Goal: Task Accomplishment & Management: Use online tool/utility

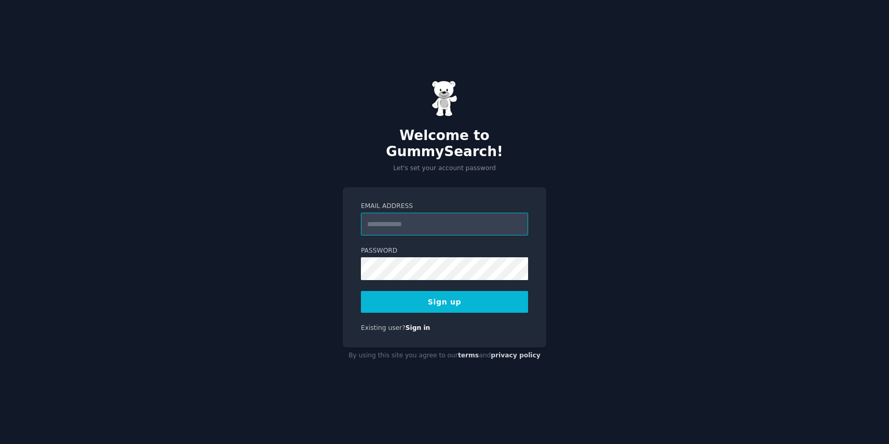
click at [459, 213] on input "Email Address" at bounding box center [444, 224] width 167 height 23
type input "**********"
click at [463, 299] on button "Sign up" at bounding box center [444, 302] width 167 height 22
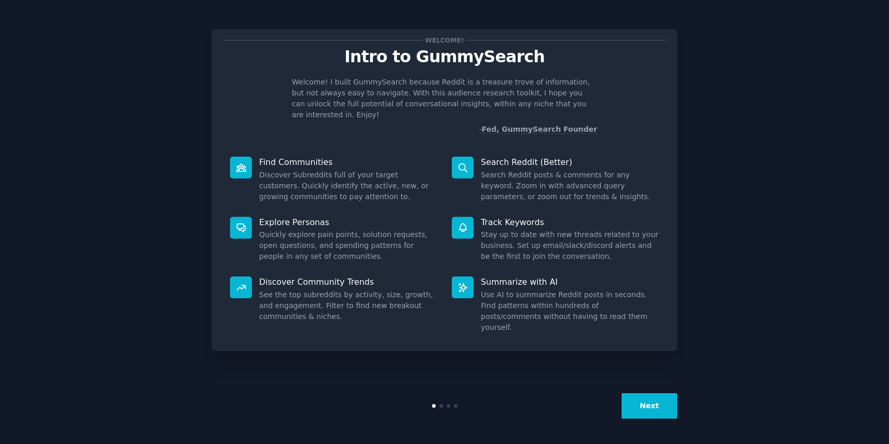
click at [648, 408] on button "Next" at bounding box center [650, 406] width 56 height 25
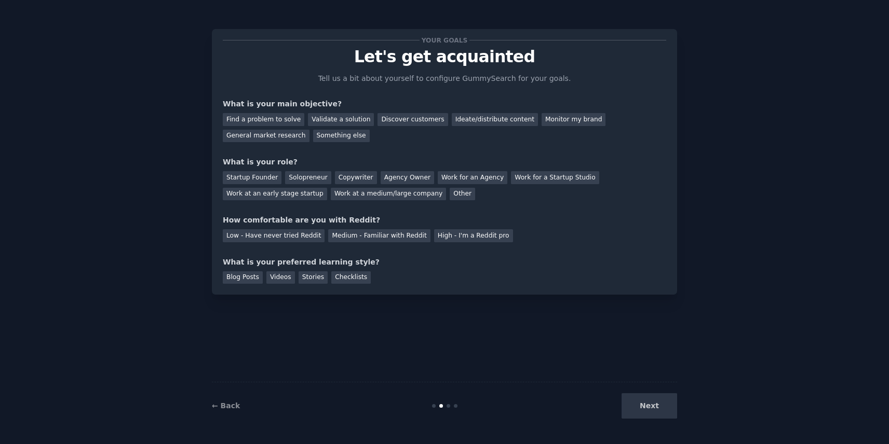
click at [648, 408] on div "Next" at bounding box center [599, 406] width 155 height 25
click at [657, 405] on div "Next" at bounding box center [599, 406] width 155 height 25
click at [655, 411] on div "Next" at bounding box center [599, 406] width 155 height 25
click at [276, 119] on div "Find a problem to solve" at bounding box center [264, 119] width 82 height 13
click at [344, 124] on div "Validate a solution" at bounding box center [341, 119] width 66 height 13
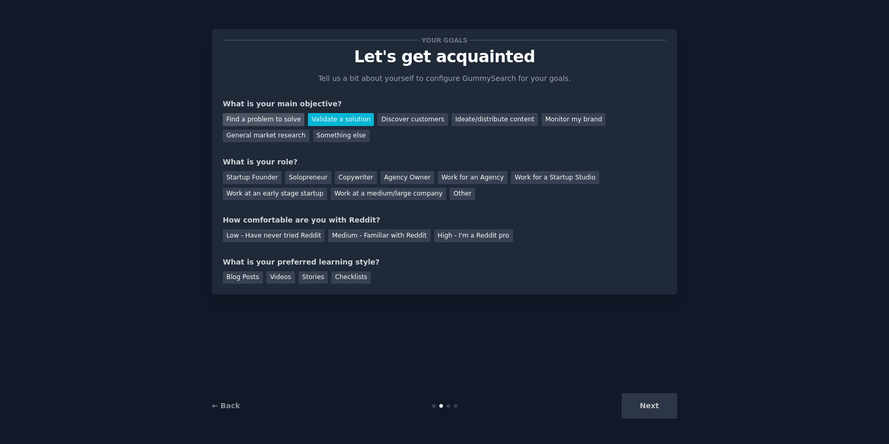
click at [280, 117] on div "Find a problem to solve" at bounding box center [264, 119] width 82 height 13
click at [321, 117] on div "Validate a solution" at bounding box center [341, 119] width 66 height 13
click at [278, 121] on div "Find a problem to solve" at bounding box center [264, 119] width 82 height 13
click at [321, 177] on div "Solopreneur" at bounding box center [308, 177] width 46 height 13
click at [352, 238] on div "Medium - Familiar with Reddit" at bounding box center [379, 236] width 102 height 13
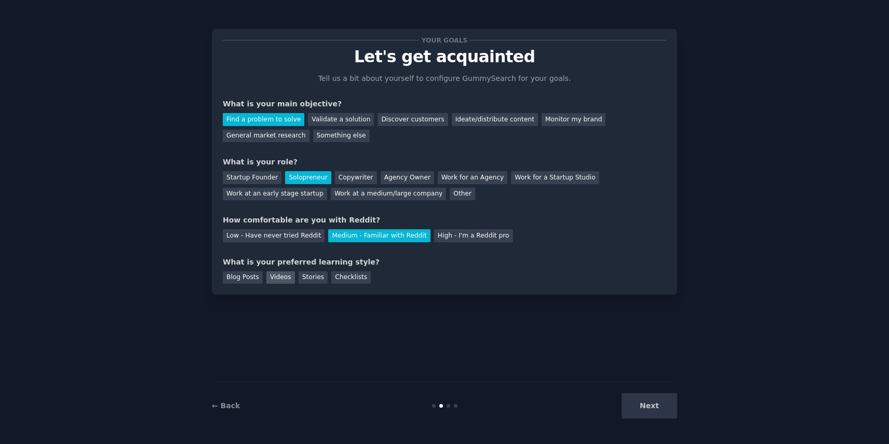
click at [278, 276] on div "Videos" at bounding box center [280, 278] width 29 height 13
click at [240, 278] on div "Blog Posts" at bounding box center [243, 278] width 40 height 13
click at [279, 280] on div "Videos" at bounding box center [280, 278] width 29 height 13
click at [660, 416] on button "Next" at bounding box center [650, 406] width 56 height 25
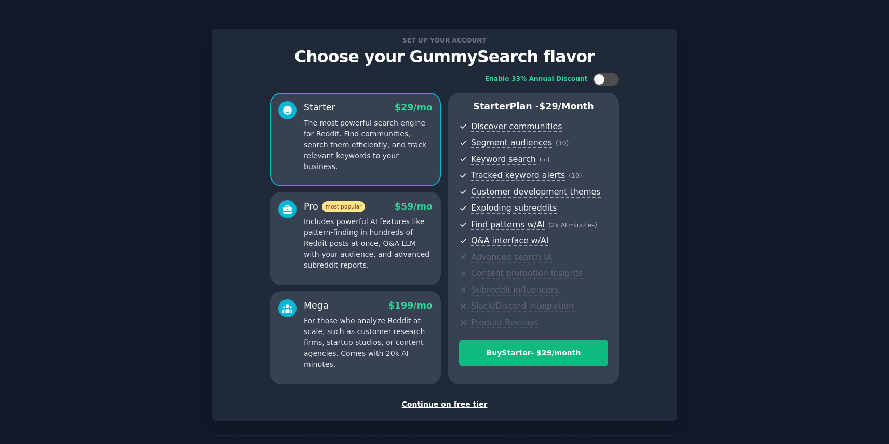
click at [454, 402] on div "Continue on free tier" at bounding box center [444, 404] width 443 height 11
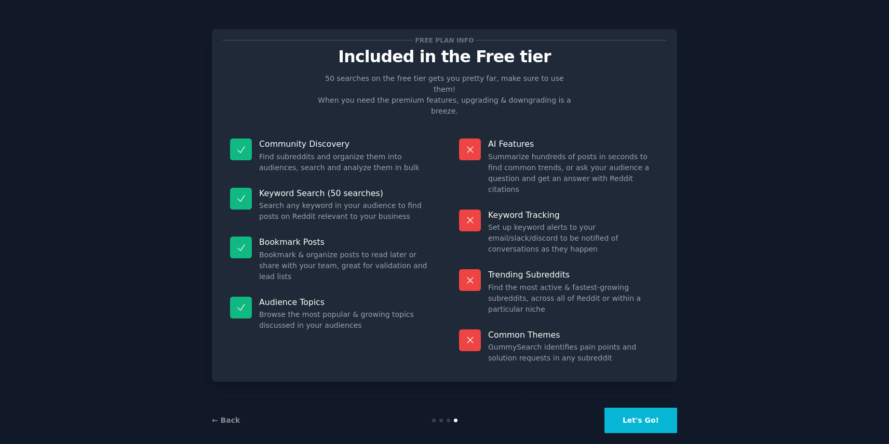
click at [664, 408] on button "Let's Go!" at bounding box center [640, 420] width 73 height 25
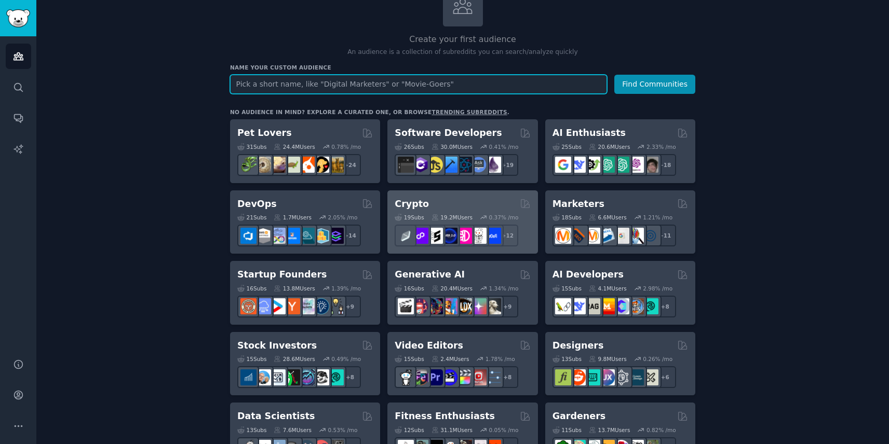
scroll to position [103, 0]
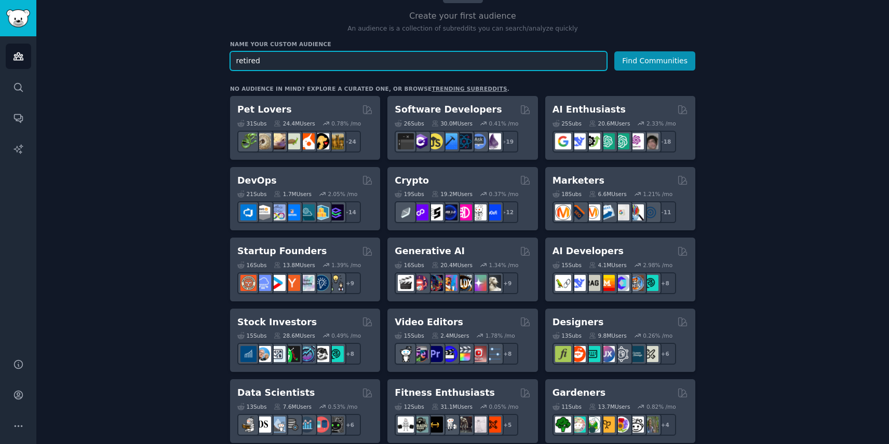
type input "retired"
click at [614, 51] on button "Find Communities" at bounding box center [654, 60] width 81 height 19
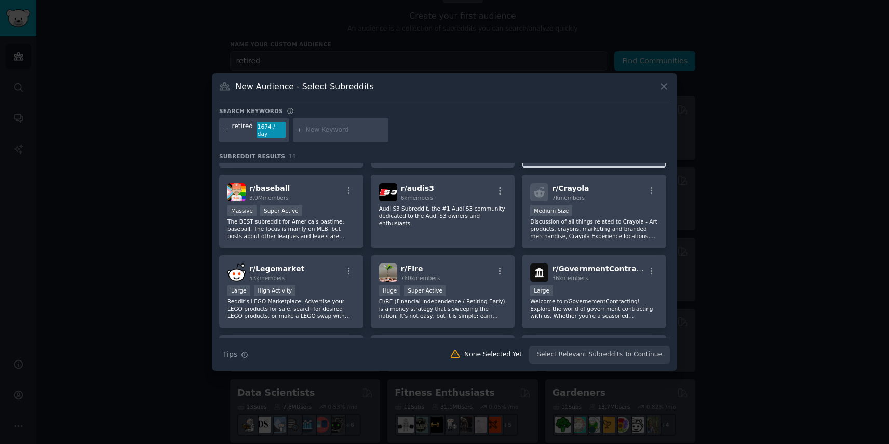
scroll to position [210, 0]
click at [662, 87] on icon at bounding box center [664, 87] width 6 height 6
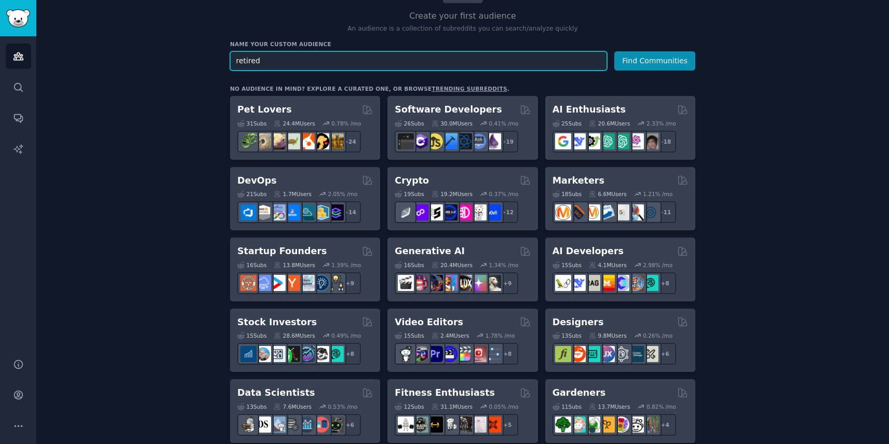
drag, startPoint x: 265, startPoint y: 63, endPoint x: 191, endPoint y: 55, distance: 74.7
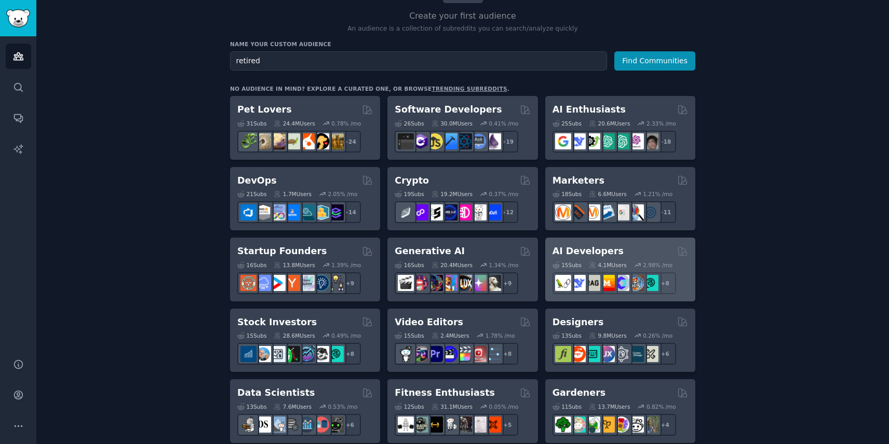
click at [624, 247] on div "AI Developers" at bounding box center [621, 251] width 136 height 13
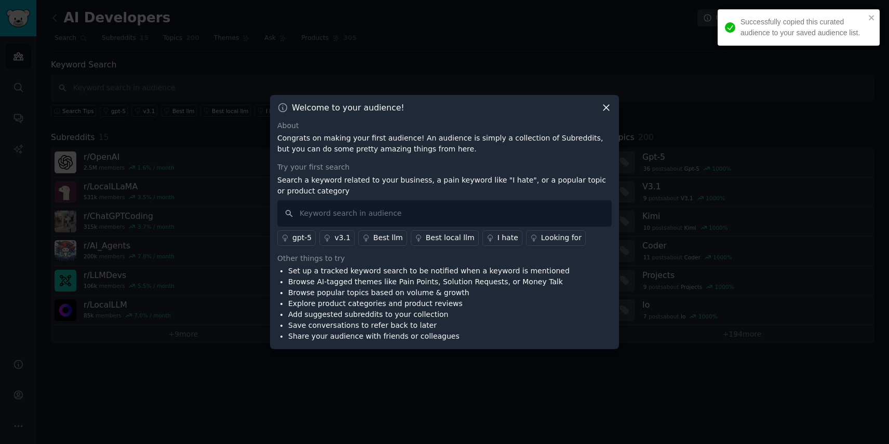
click at [605, 107] on icon at bounding box center [606, 107] width 11 height 11
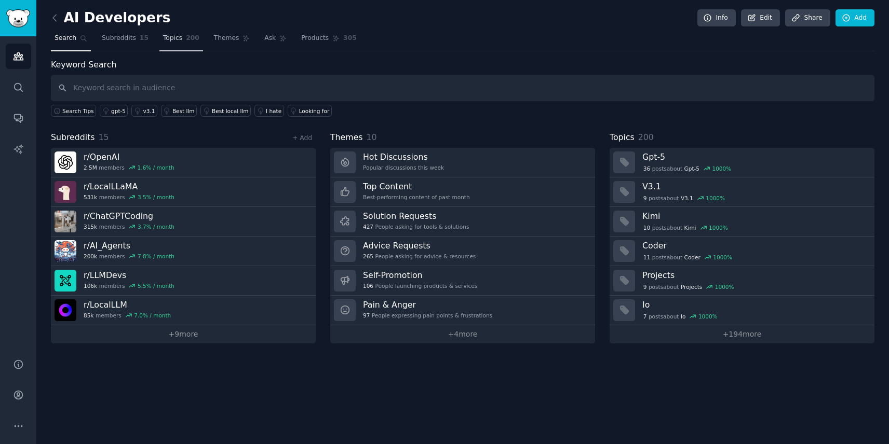
click at [163, 36] on span "Topics" at bounding box center [172, 38] width 19 height 9
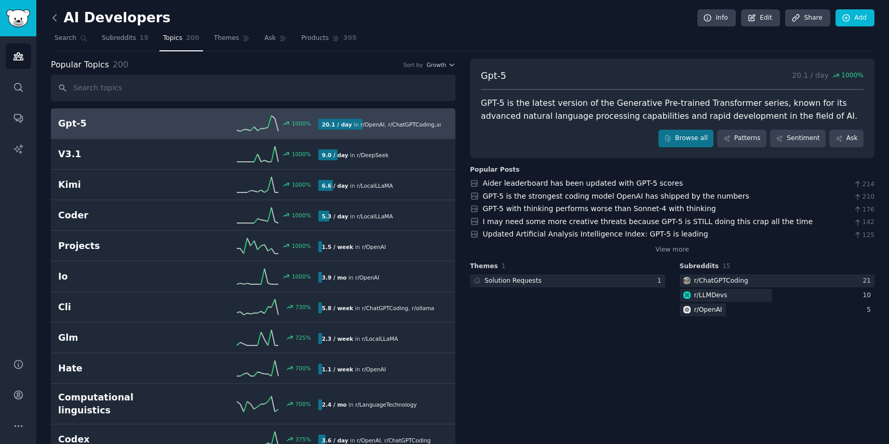
click at [59, 21] on icon at bounding box center [54, 17] width 11 height 11
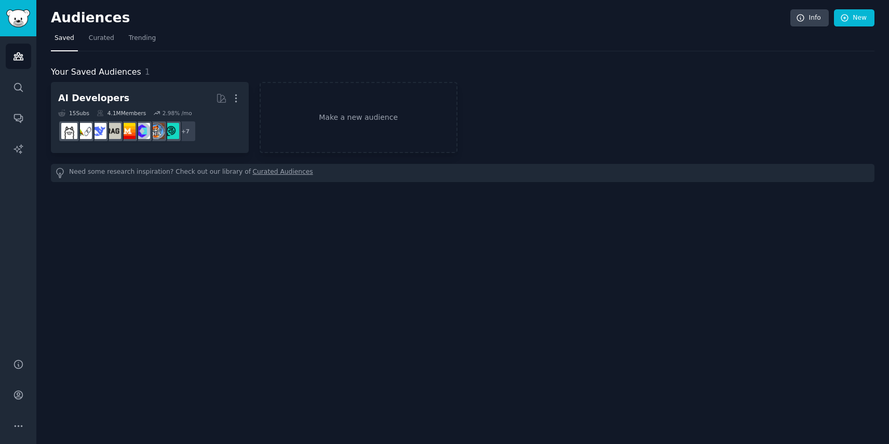
click at [59, 21] on h2 "Audiences" at bounding box center [420, 18] width 739 height 17
click at [3, 52] on div "Audiences Search Conversations AI Reports" at bounding box center [18, 191] width 36 height 310
click at [10, 53] on link "Audiences" at bounding box center [18, 56] width 25 height 25
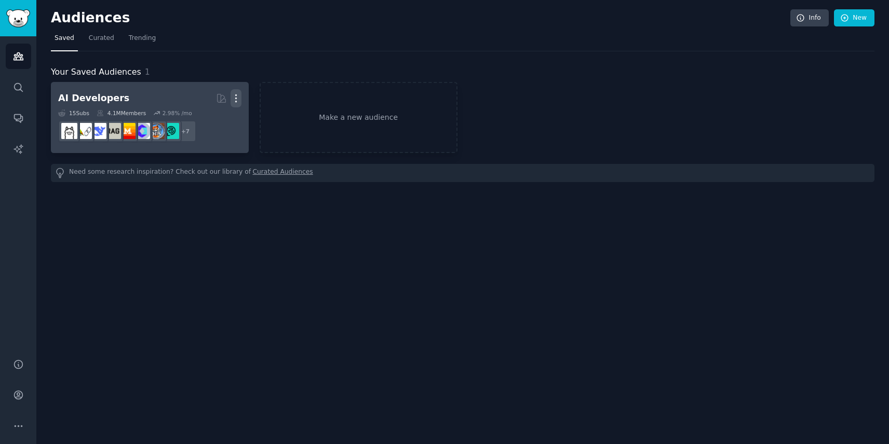
click at [237, 92] on button "More" at bounding box center [236, 98] width 11 height 18
click at [212, 122] on p "Delete" at bounding box center [208, 120] width 24 height 11
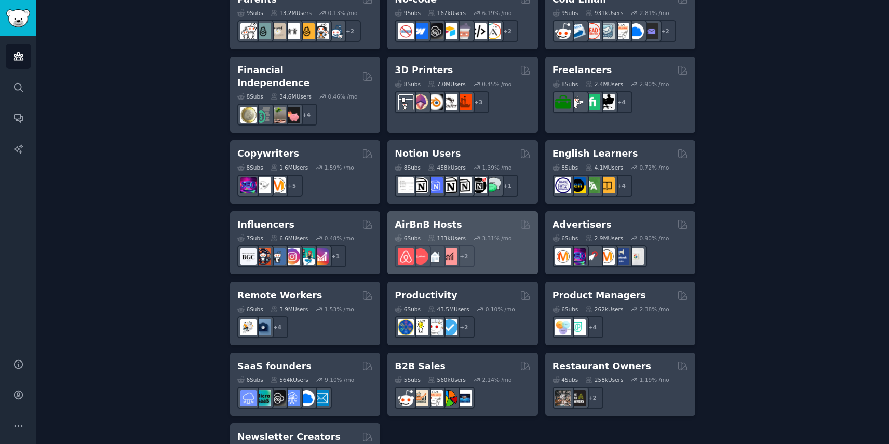
scroll to position [715, 0]
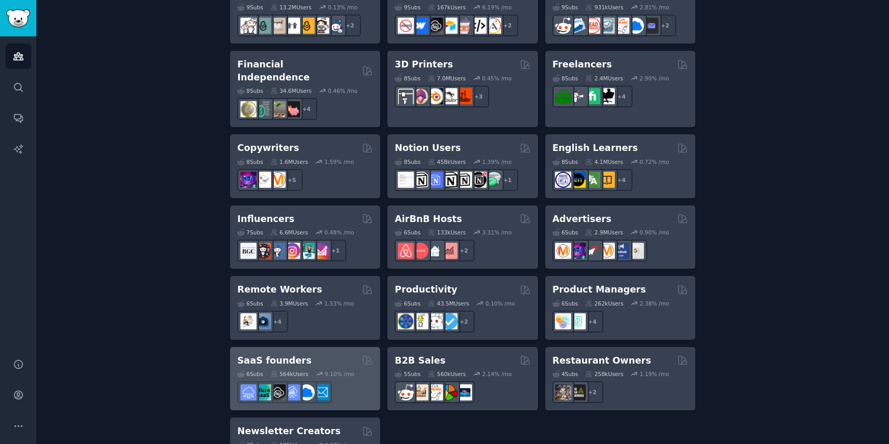
click at [332, 355] on div "SaaS founders" at bounding box center [305, 361] width 136 height 13
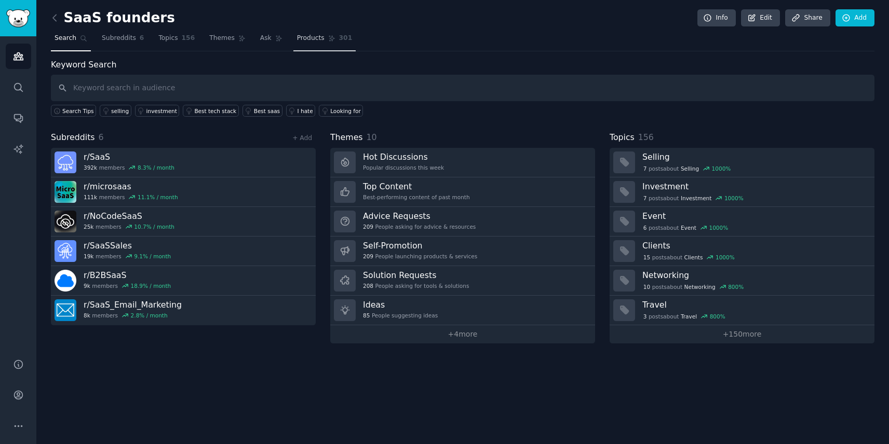
click at [324, 37] on link "Products 301" at bounding box center [324, 40] width 62 height 21
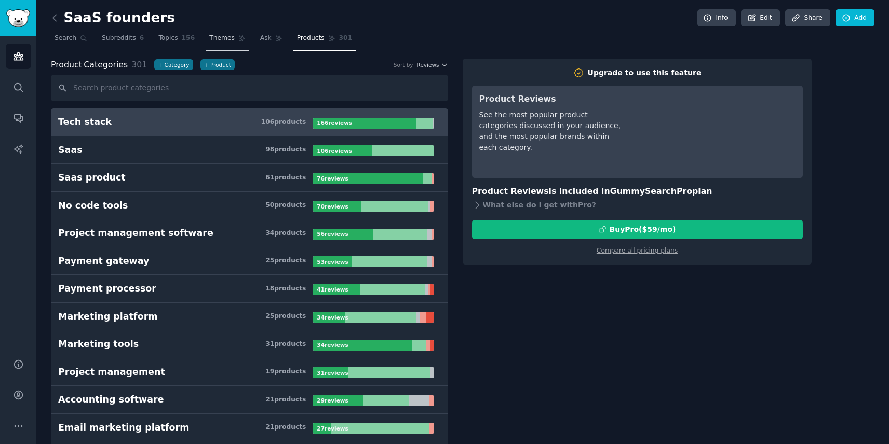
click at [218, 35] on span "Themes" at bounding box center [221, 38] width 25 height 9
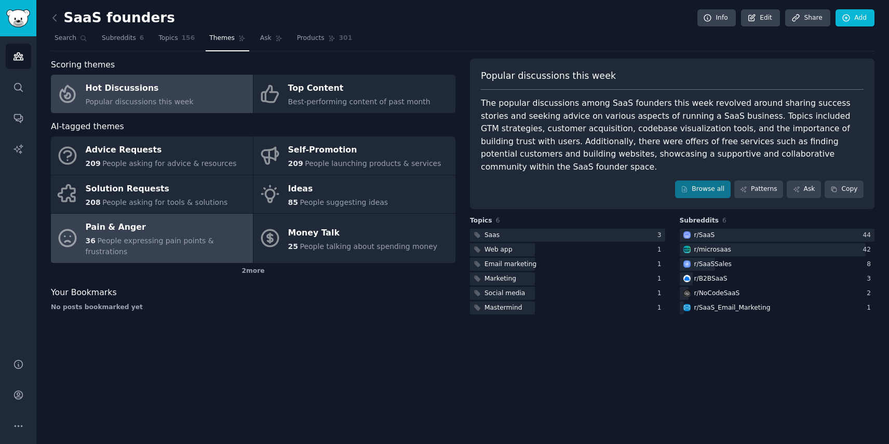
click at [168, 227] on div "Pain & Anger" at bounding box center [167, 228] width 162 height 17
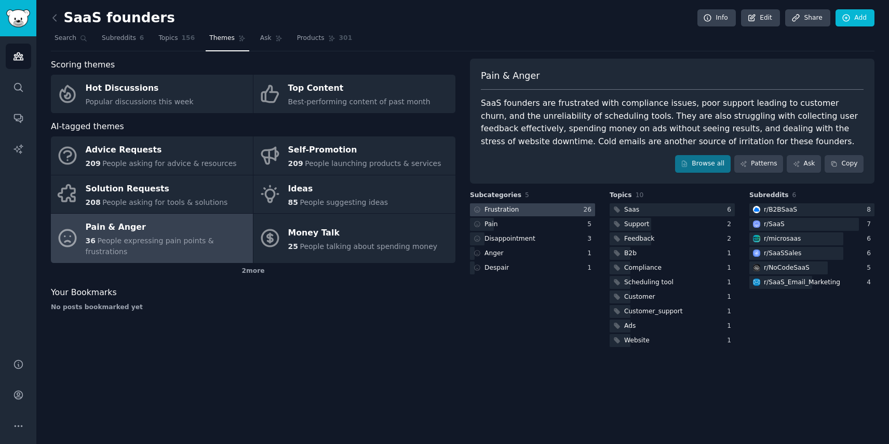
click at [503, 206] on div "Frustration" at bounding box center [501, 210] width 34 height 9
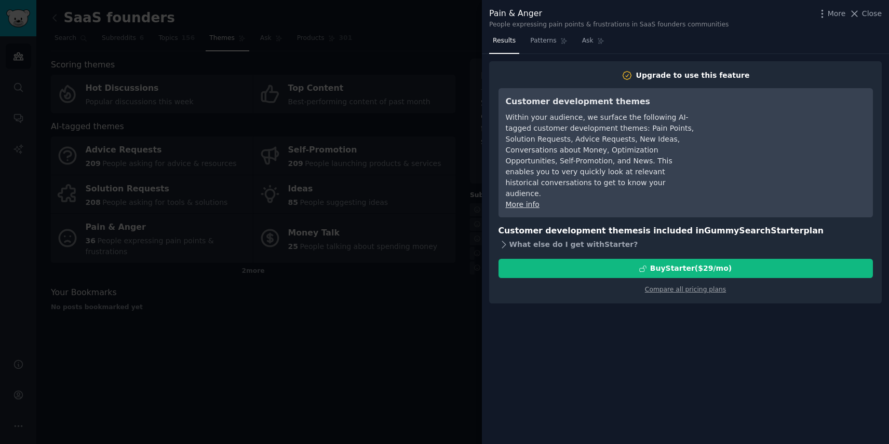
click at [504, 239] on icon at bounding box center [504, 244] width 11 height 11
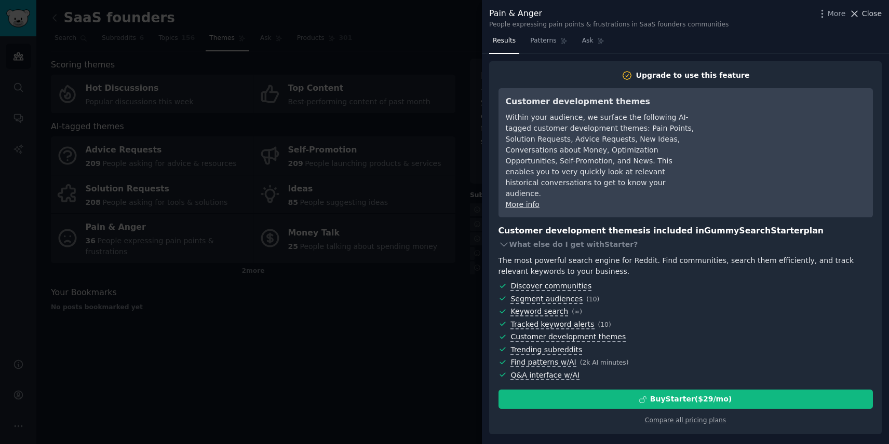
click at [863, 14] on span "Close" at bounding box center [872, 13] width 20 height 11
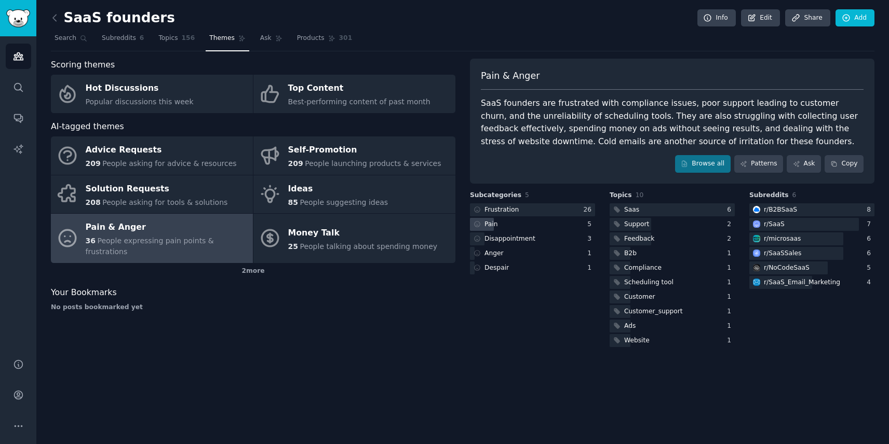
click at [520, 224] on div "Pain" at bounding box center [532, 224] width 125 height 13
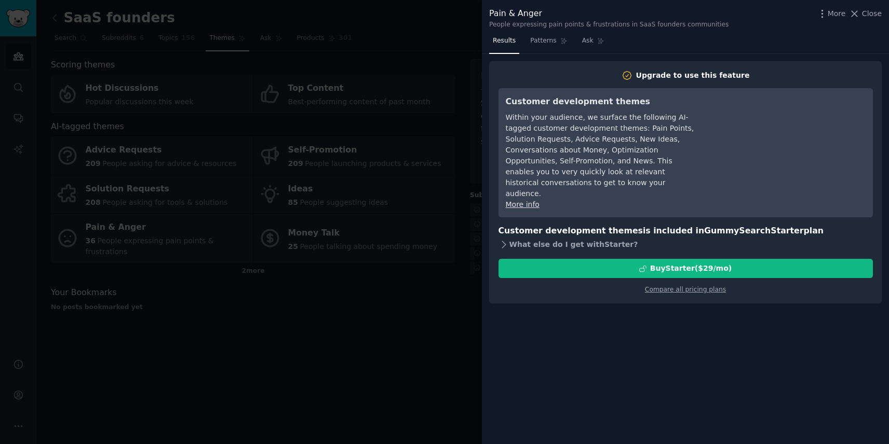
click at [501, 239] on icon at bounding box center [504, 244] width 11 height 11
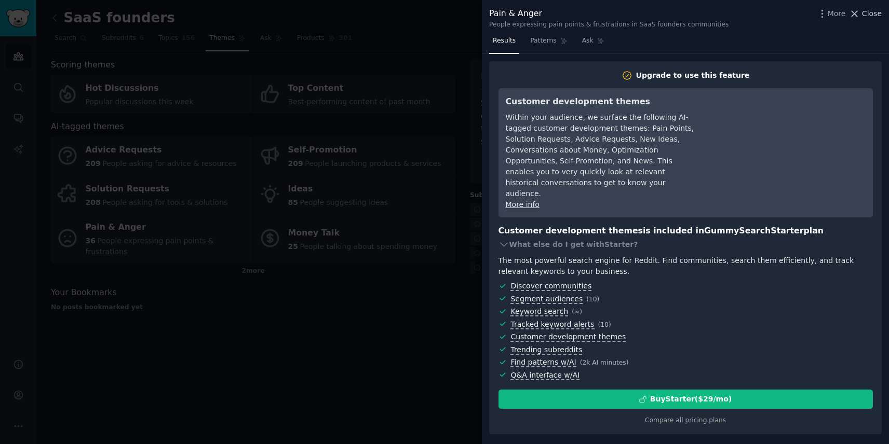
click at [854, 12] on icon at bounding box center [855, 14] width 6 height 6
